Goal: Download file/media

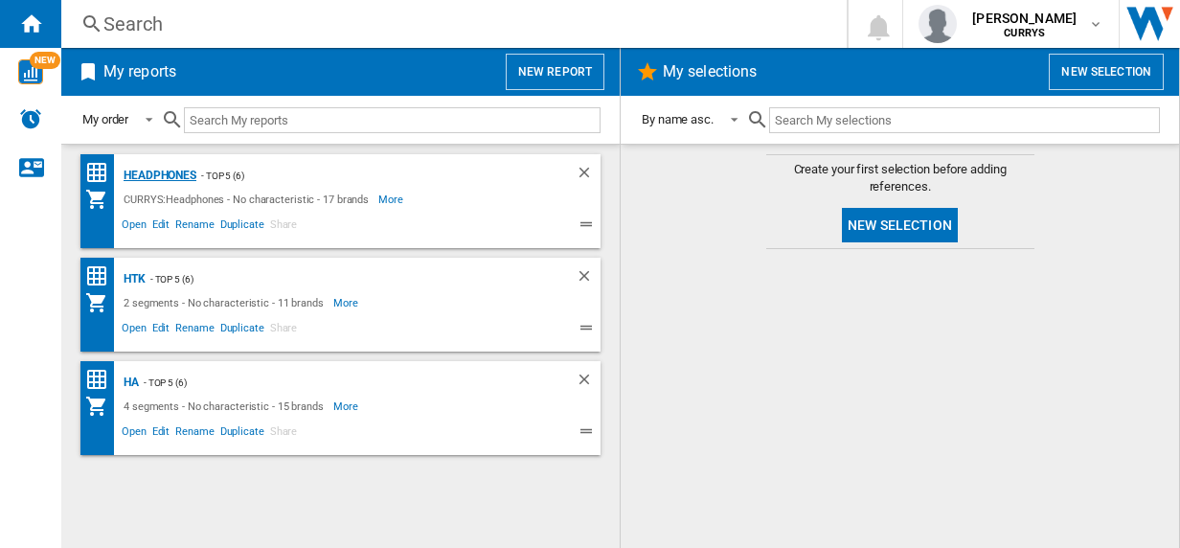
click at [163, 170] on div "Headphones" at bounding box center [158, 176] width 78 height 24
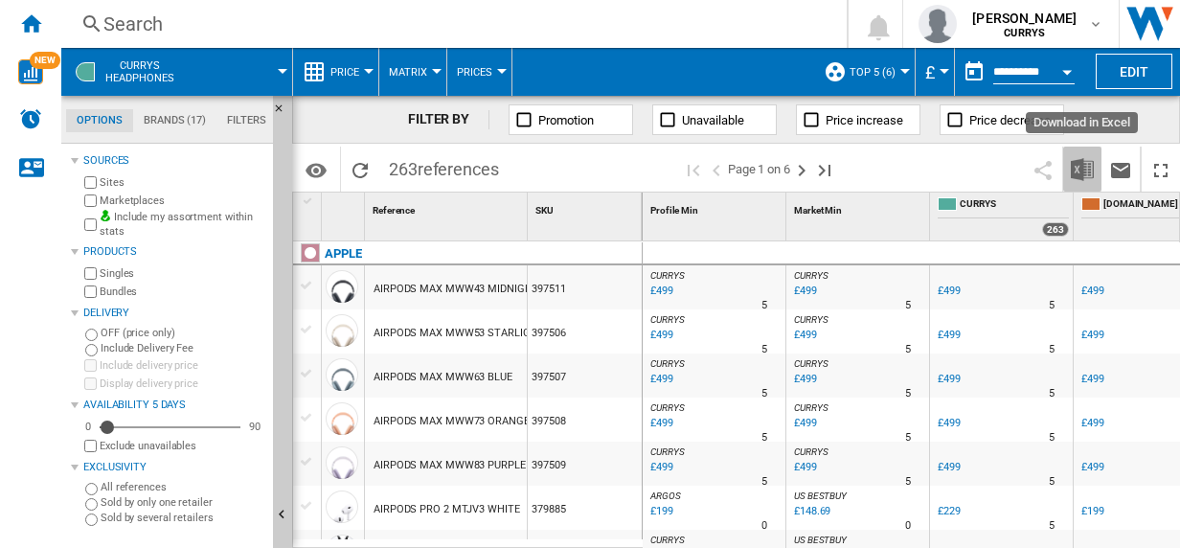
drag, startPoint x: 163, startPoint y: 170, endPoint x: 1080, endPoint y: 164, distance: 917.5
click at [1080, 164] on img "Download in Excel" at bounding box center [1082, 169] width 23 height 23
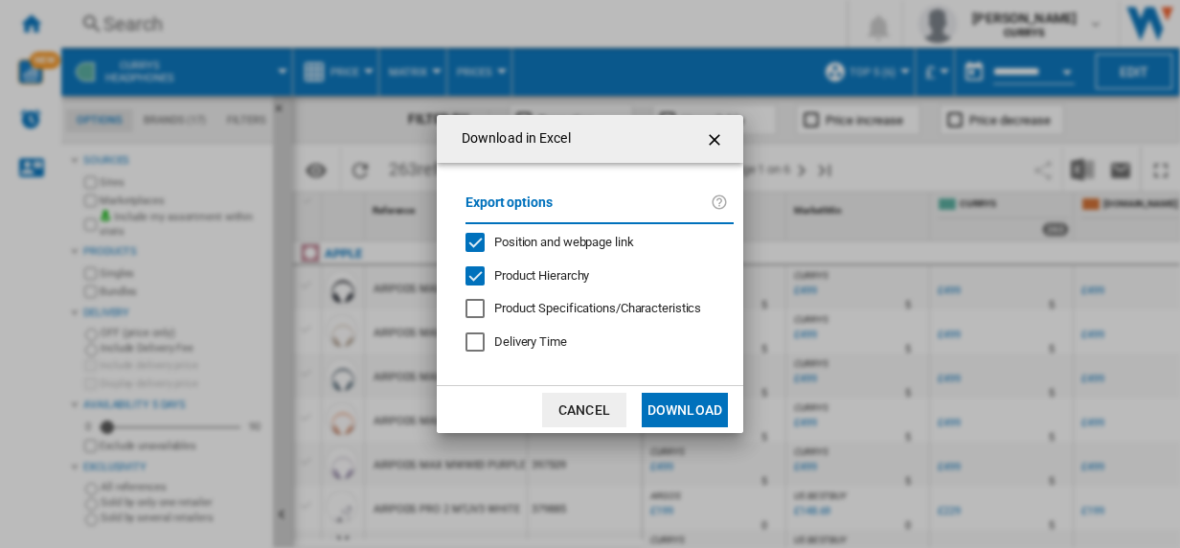
click at [693, 405] on button "Download" at bounding box center [685, 410] width 86 height 34
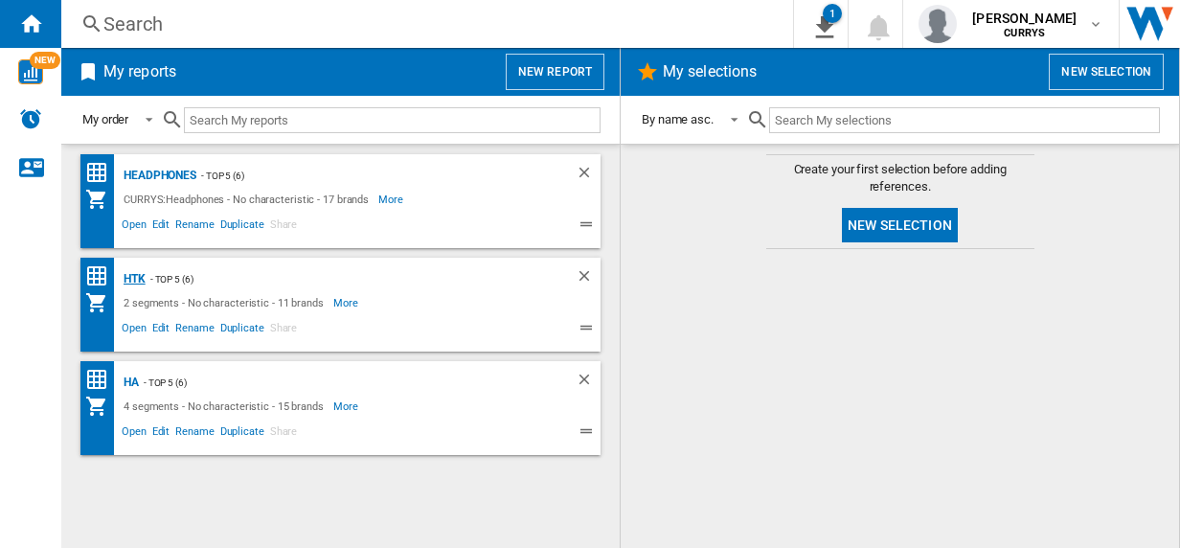
click at [129, 278] on div "HTK" at bounding box center [132, 279] width 27 height 24
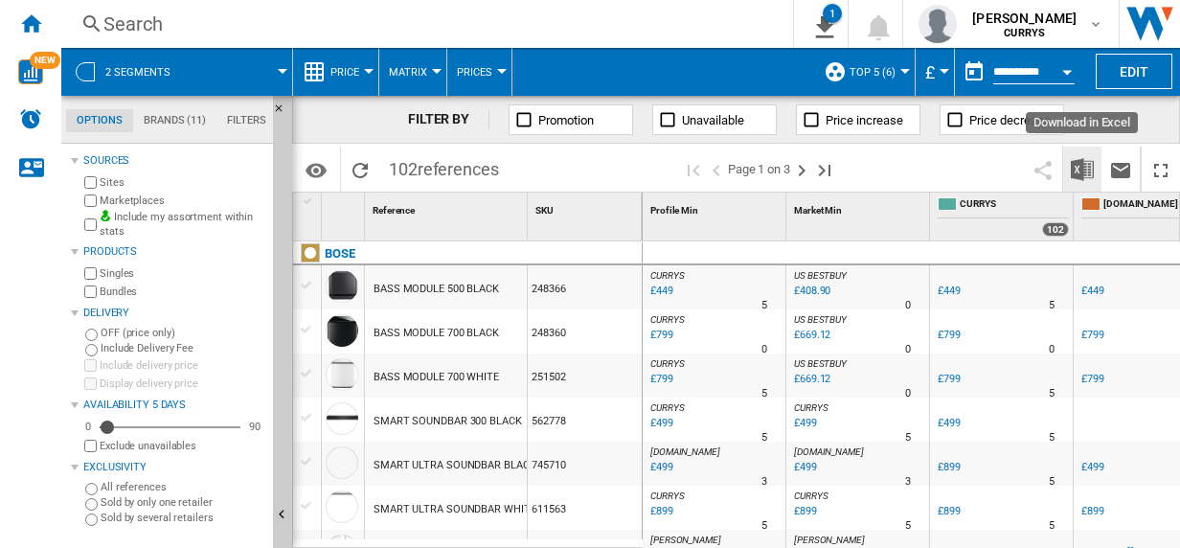
click at [1082, 173] on img "Download in Excel" at bounding box center [1082, 169] width 23 height 23
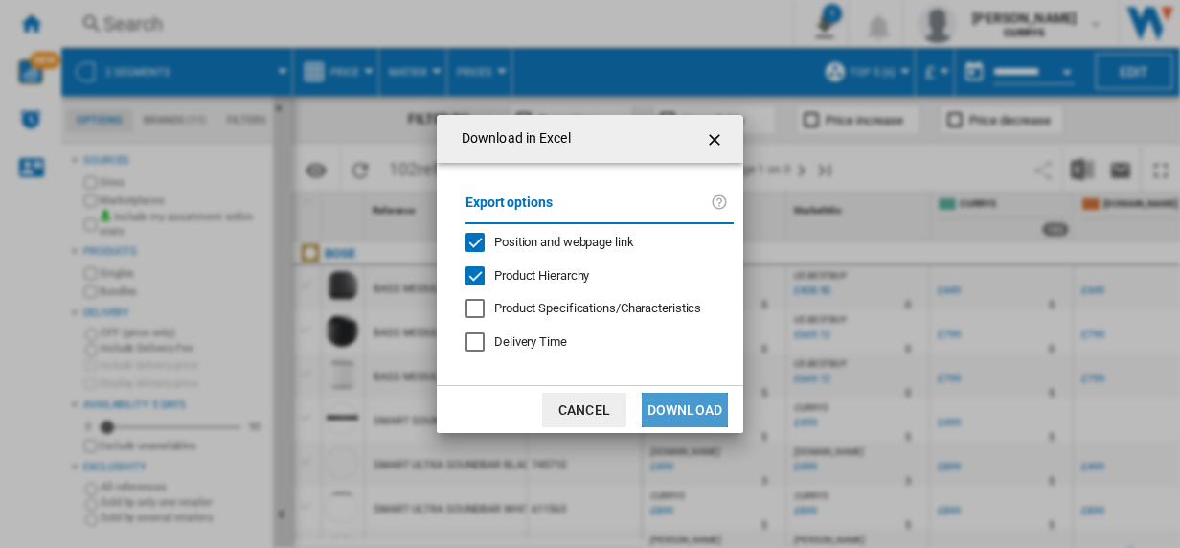
click at [690, 406] on button "Download" at bounding box center [685, 410] width 86 height 34
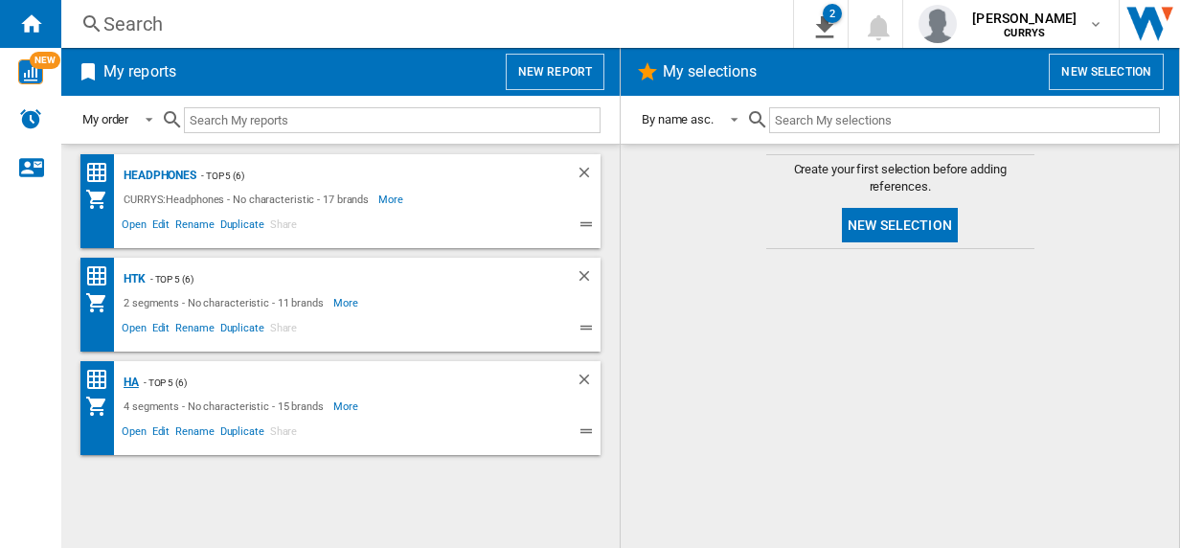
click at [128, 378] on div "HA" at bounding box center [129, 383] width 20 height 24
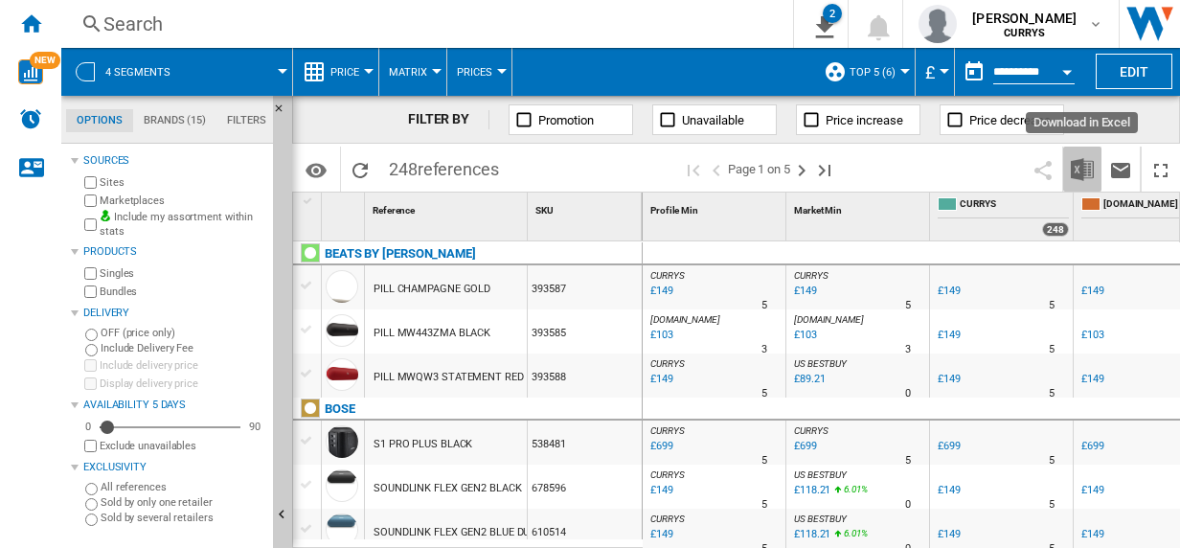
click at [1080, 169] on img "Download in Excel" at bounding box center [1082, 169] width 23 height 23
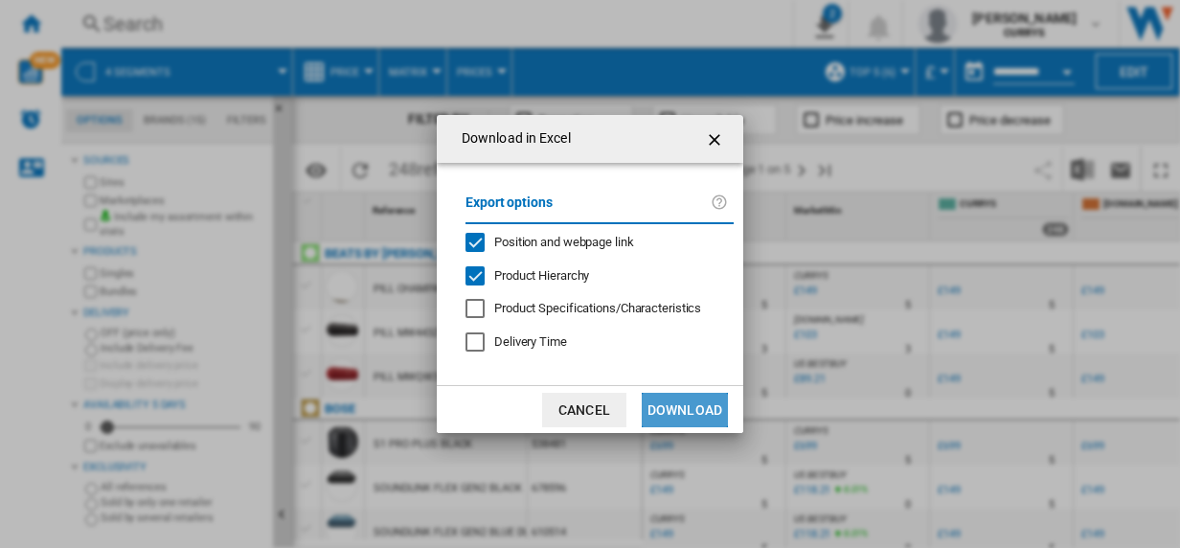
click at [698, 406] on button "Download" at bounding box center [685, 410] width 86 height 34
